Goal: Navigation & Orientation: Find specific page/section

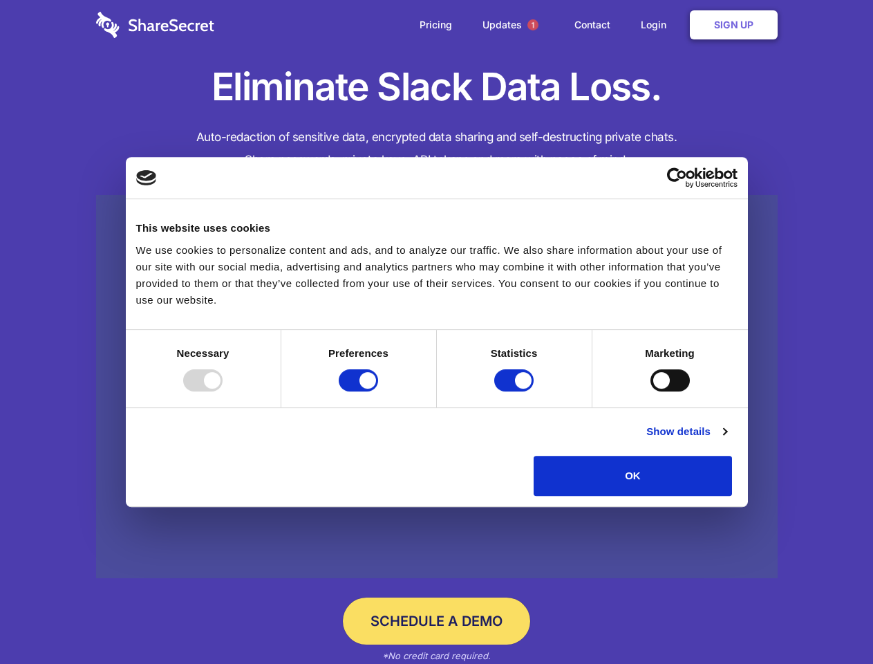
click at [223, 391] on div at bounding box center [202, 380] width 39 height 22
click at [378, 391] on input "Preferences" at bounding box center [358, 380] width 39 height 22
checkbox input "false"
click at [516, 391] on input "Statistics" at bounding box center [513, 380] width 39 height 22
checkbox input "false"
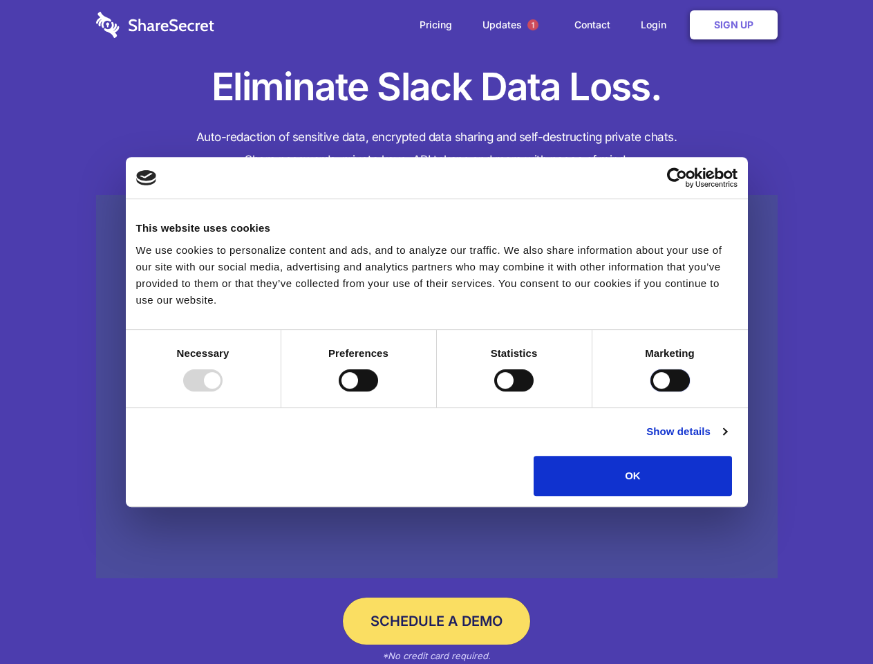
click at [651, 391] on input "Marketing" at bounding box center [670, 380] width 39 height 22
checkbox input "true"
click at [727, 440] on link "Show details" at bounding box center [686, 431] width 80 height 17
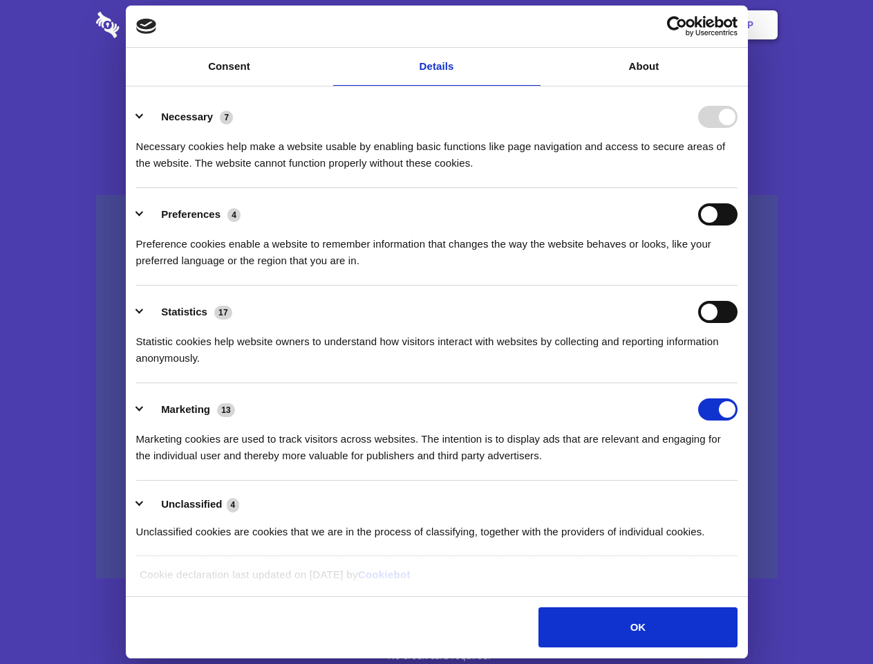
click at [744, 501] on ul "Necessary 7 Necessary cookies help make a website usable by enabling basic func…" at bounding box center [436, 324] width 615 height 466
click at [532, 25] on span "1" at bounding box center [533, 24] width 11 height 11
